Goal: Task Accomplishment & Management: Manage account settings

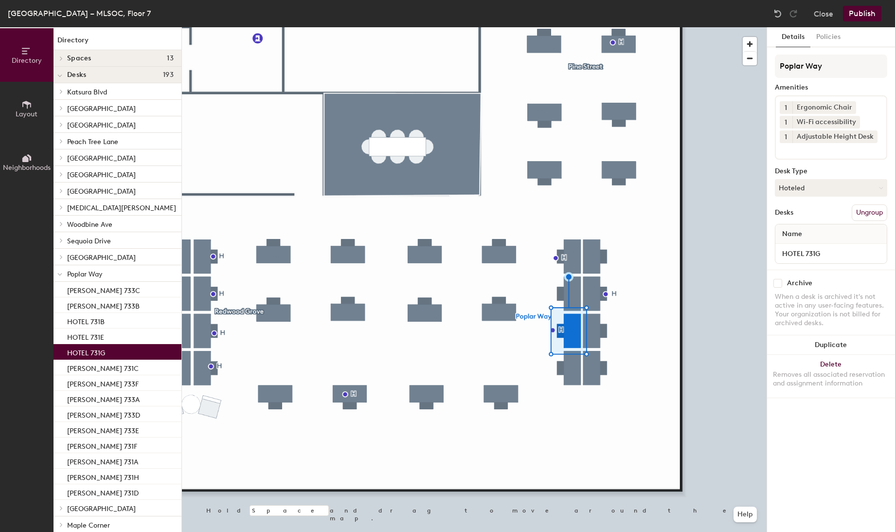
click at [543, 27] on div at bounding box center [474, 27] width 585 height 0
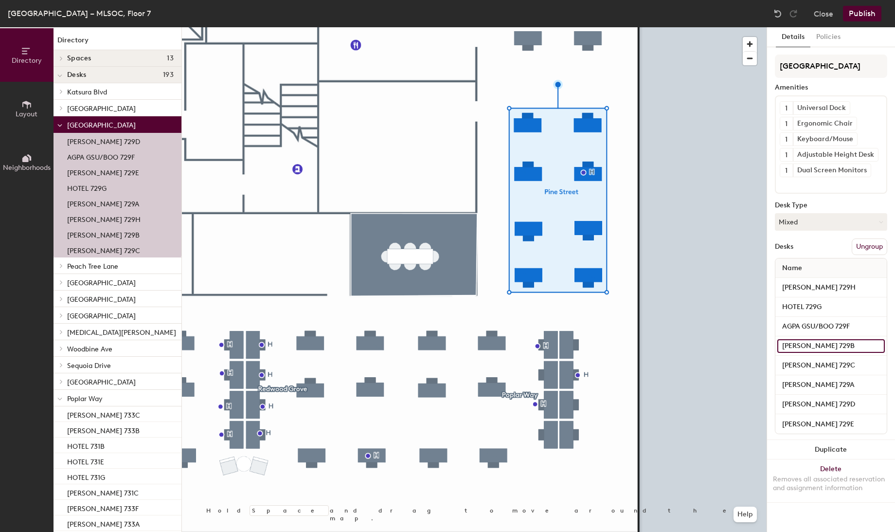
click at [817, 343] on input "Lisa Dunnebacke 729B" at bounding box center [832, 346] width 108 height 14
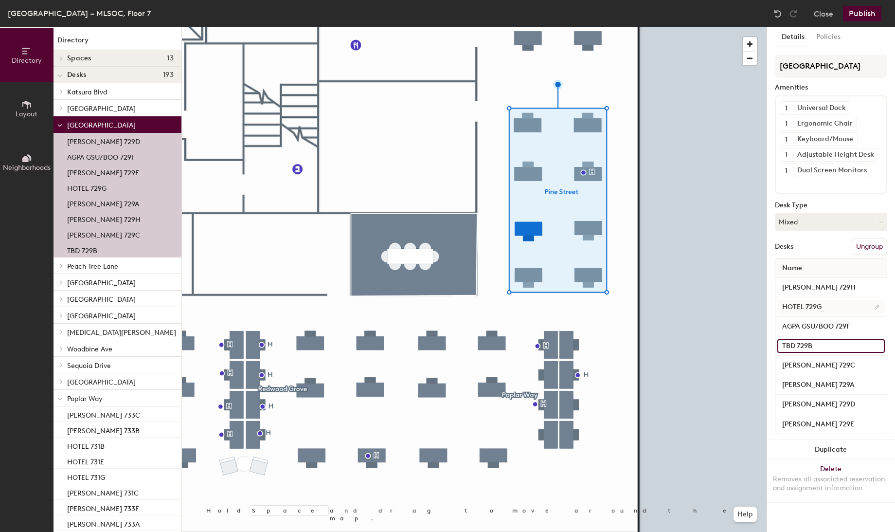
type input "TBD 729B"
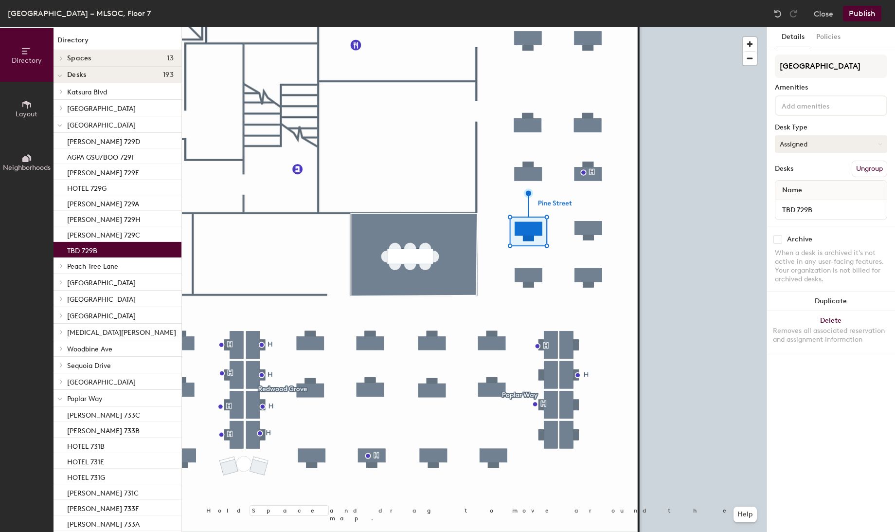
click at [881, 145] on icon at bounding box center [880, 144] width 4 height 4
click at [795, 201] on div "Hoteled" at bounding box center [824, 203] width 97 height 15
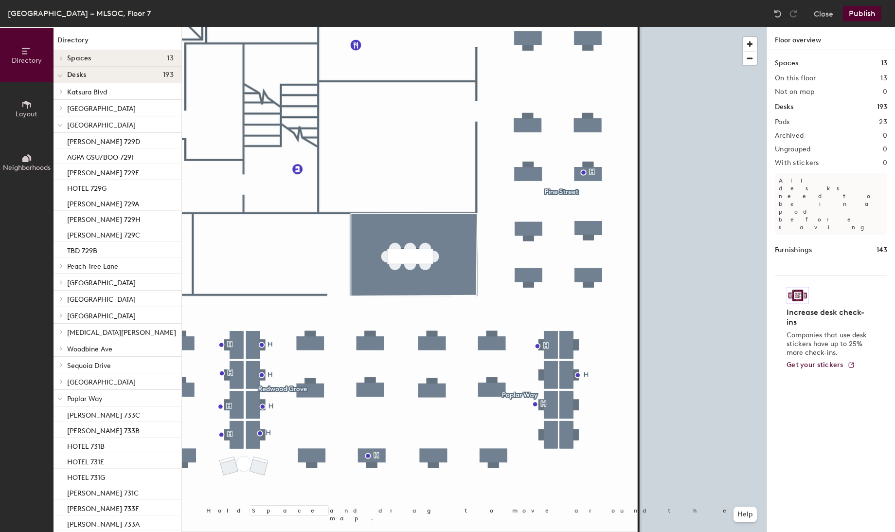
click at [862, 14] on button "Publish" at bounding box center [862, 14] width 38 height 16
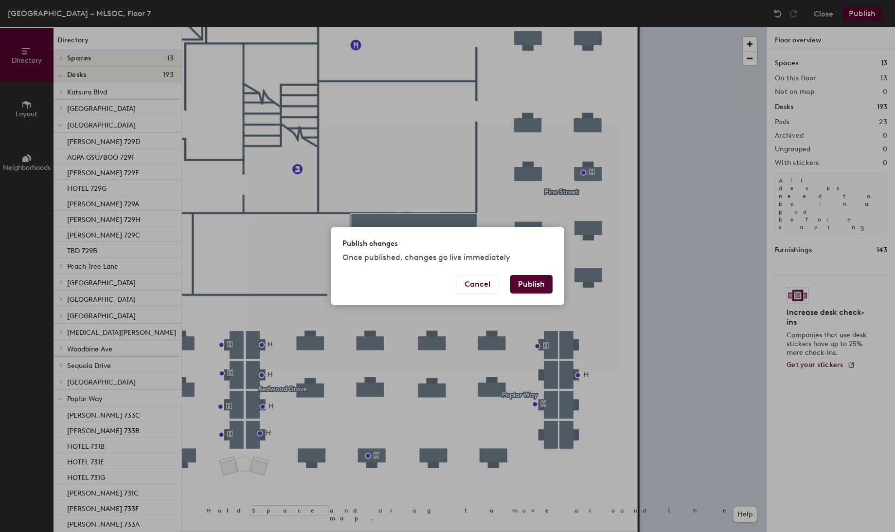
click at [531, 286] on button "Publish" at bounding box center [531, 284] width 42 height 18
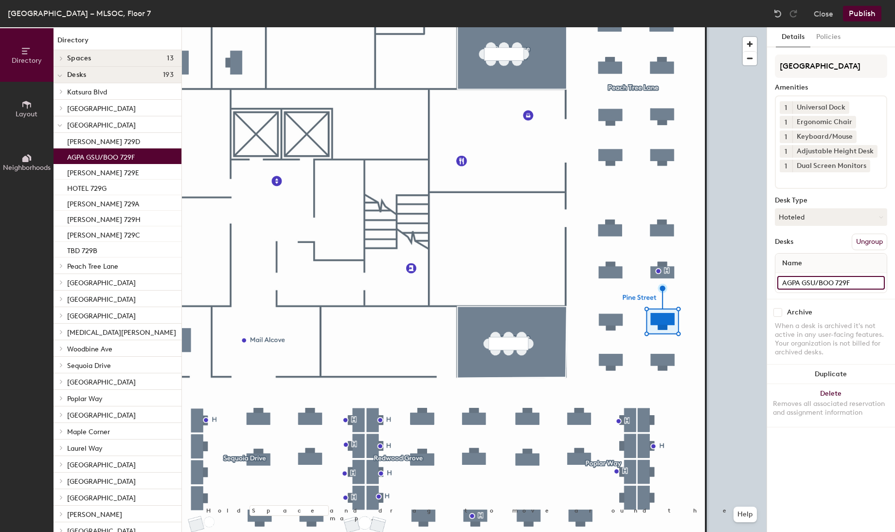
click at [794, 283] on input "AGPA GSU/BOO 729F" at bounding box center [832, 283] width 108 height 14
click at [833, 282] on input "AGPA GSU/BOO 729F" at bounding box center [832, 283] width 108 height 14
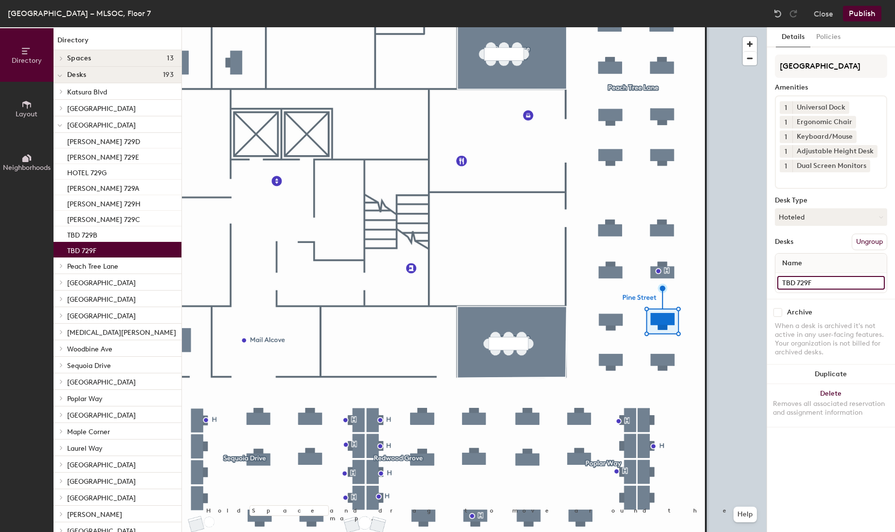
type input "TBD 729F"
click at [818, 467] on div "Details Policies Pine Street Amenities 1 Universal Dock 1 Ergonomic Chair 1 Key…" at bounding box center [831, 279] width 128 height 505
click at [861, 12] on button "Publish" at bounding box center [862, 14] width 38 height 16
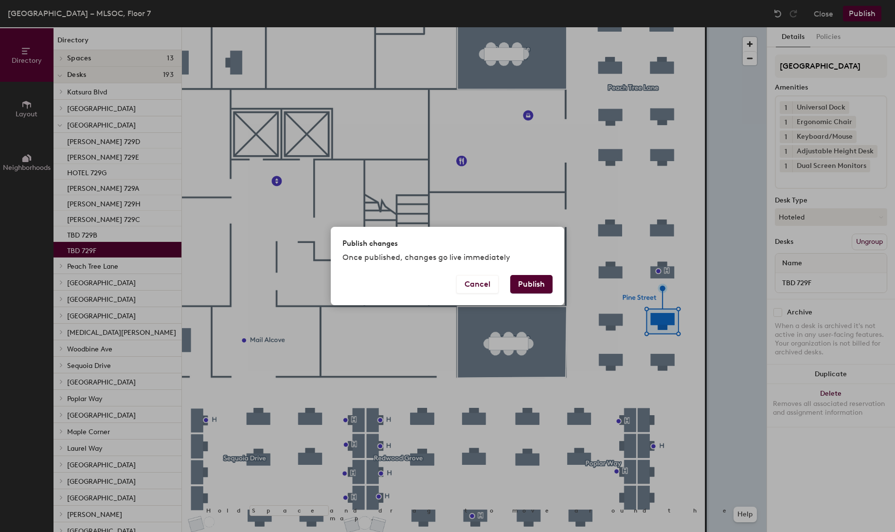
click at [533, 282] on button "Publish" at bounding box center [531, 284] width 42 height 18
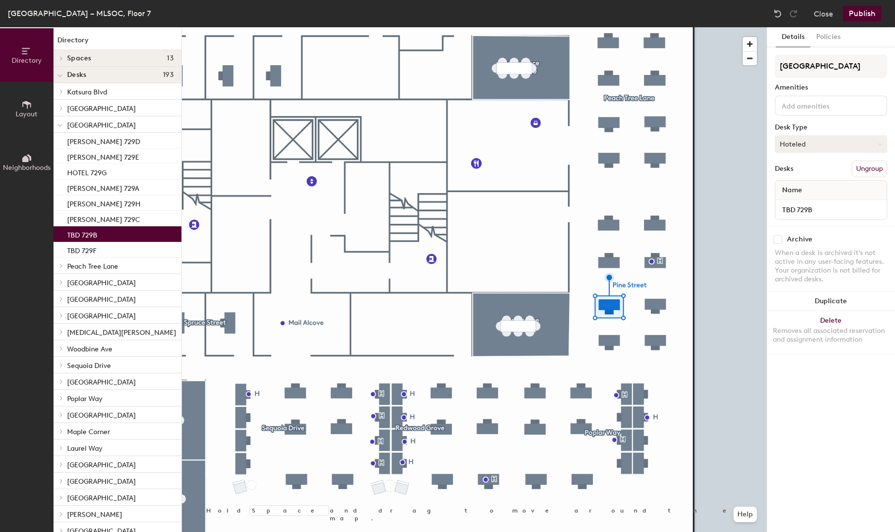
click at [819, 144] on button "Hoteled" at bounding box center [831, 144] width 112 height 18
click at [801, 175] on div "Assigned" at bounding box center [824, 174] width 97 height 15
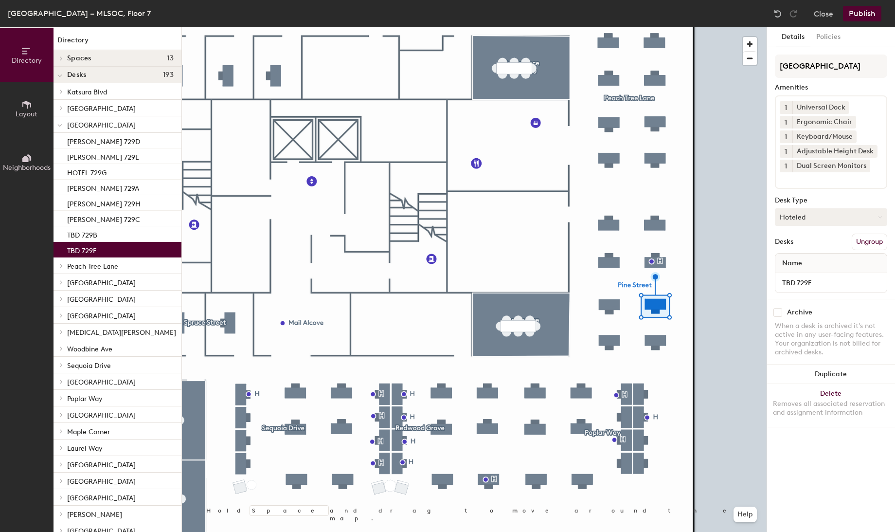
click at [798, 218] on button "Hoteled" at bounding box center [831, 217] width 112 height 18
click at [794, 245] on div "Assigned" at bounding box center [824, 247] width 97 height 15
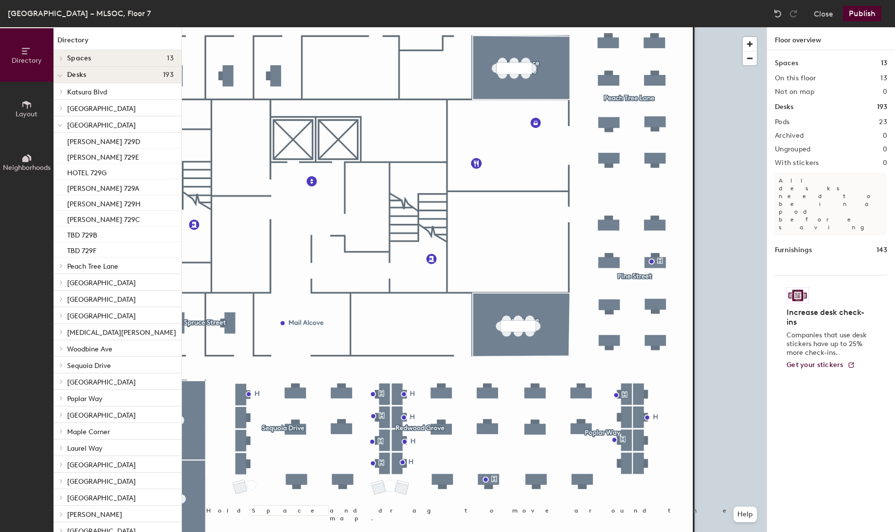
click at [867, 11] on button "Publish" at bounding box center [862, 14] width 38 height 16
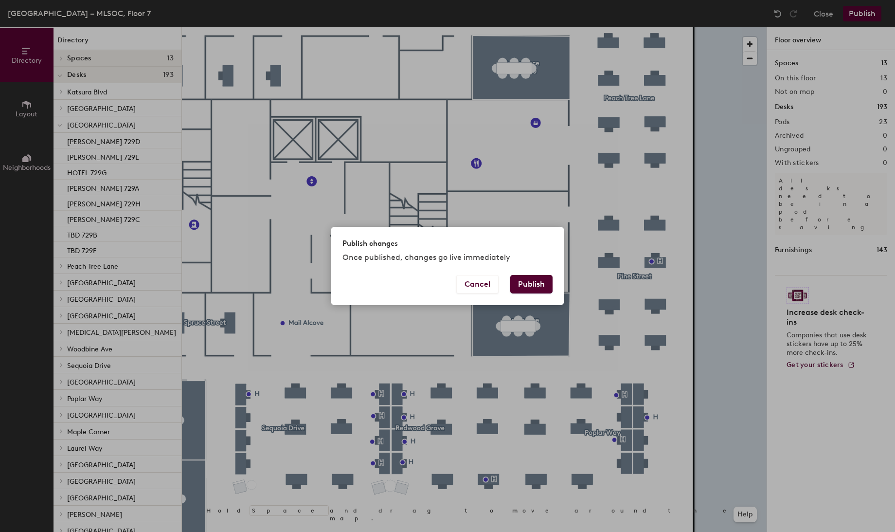
click at [521, 286] on button "Publish" at bounding box center [531, 284] width 42 height 18
